Goal: Information Seeking & Learning: Learn about a topic

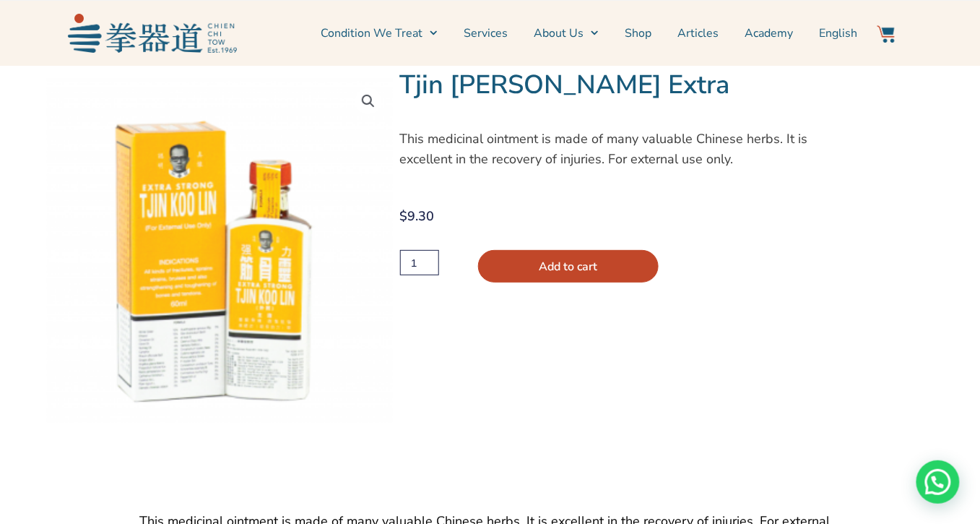
scroll to position [56, 0]
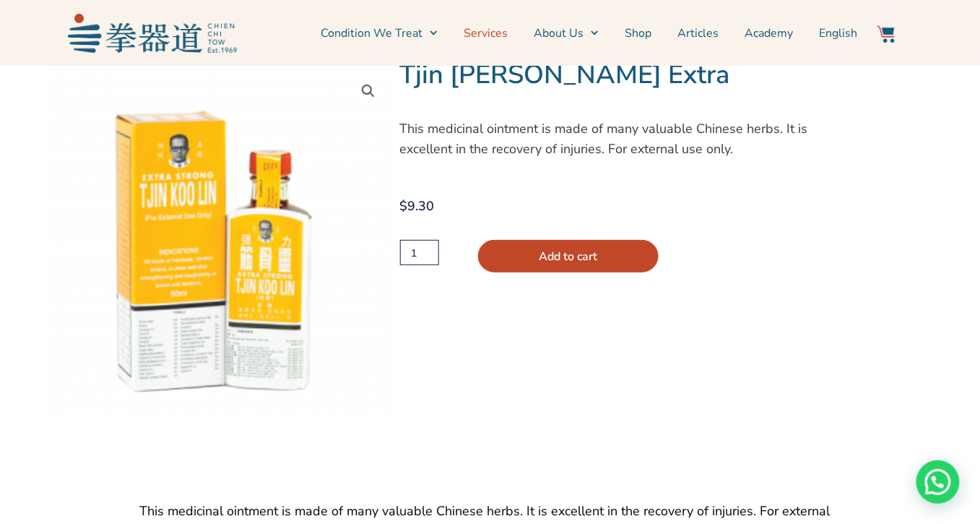
click at [496, 34] on link "Services" at bounding box center [486, 33] width 44 height 36
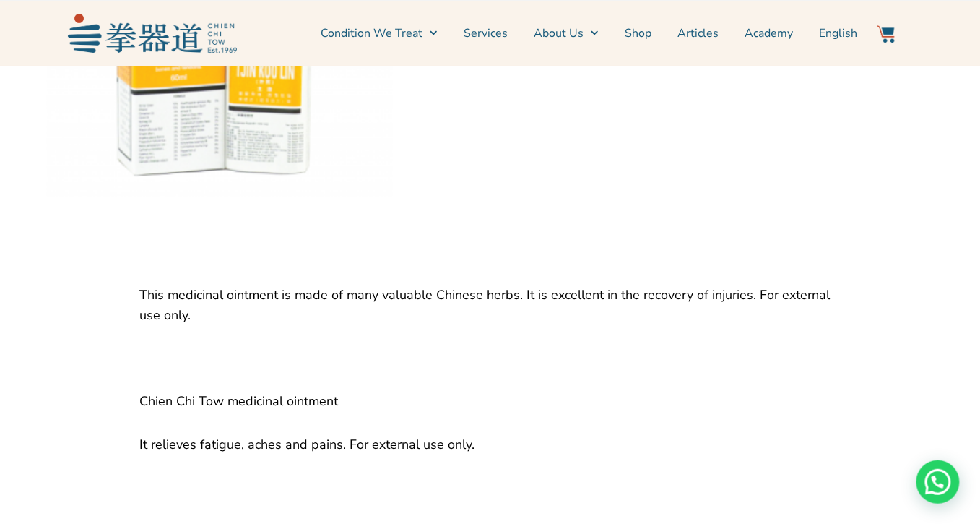
scroll to position [345, 0]
